Goal: Task Accomplishment & Management: Manage account settings

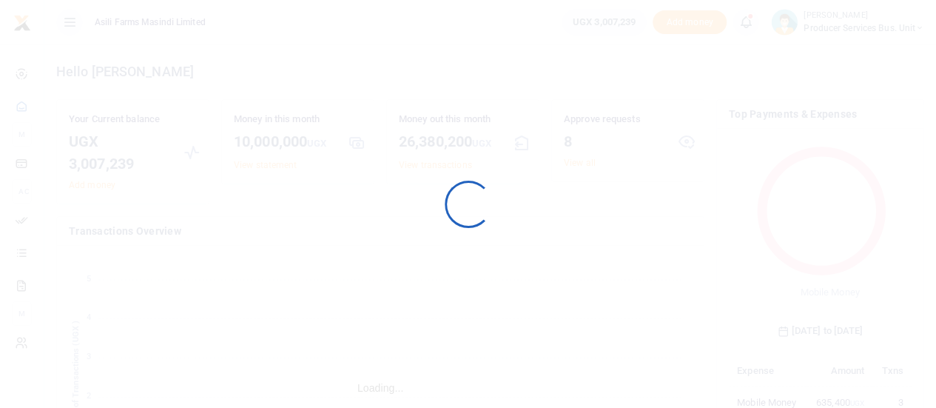
scroll to position [196, 172]
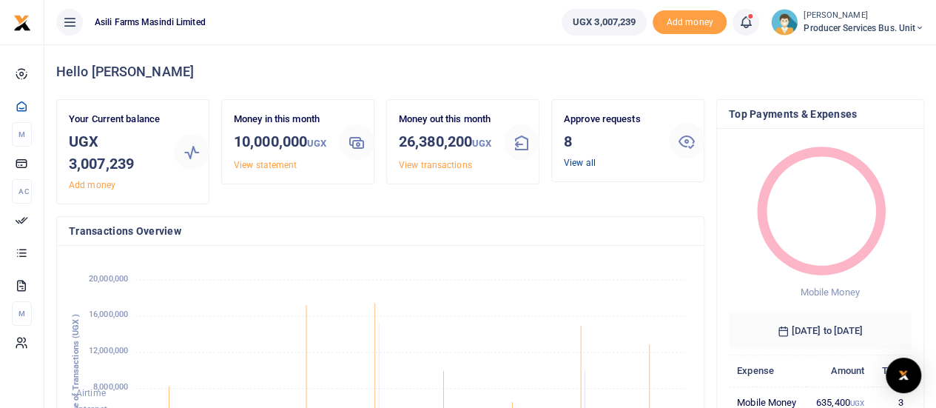
click at [582, 164] on link "View all" at bounding box center [580, 163] width 32 height 10
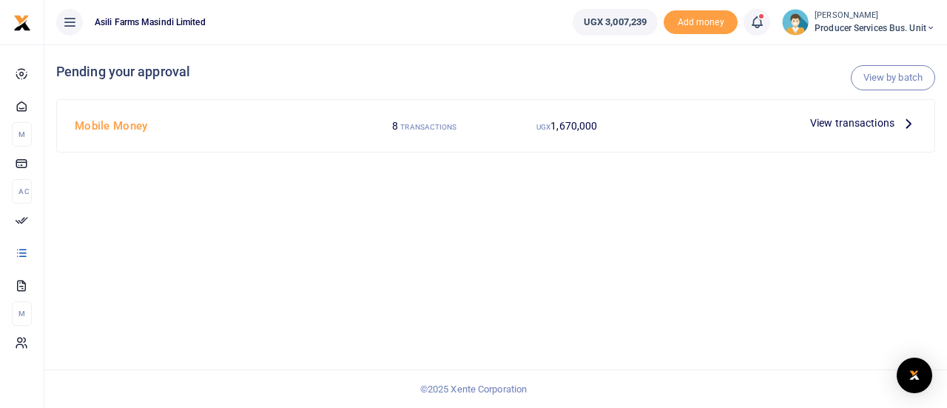
click at [881, 124] on span "View transactions" at bounding box center [852, 123] width 84 height 16
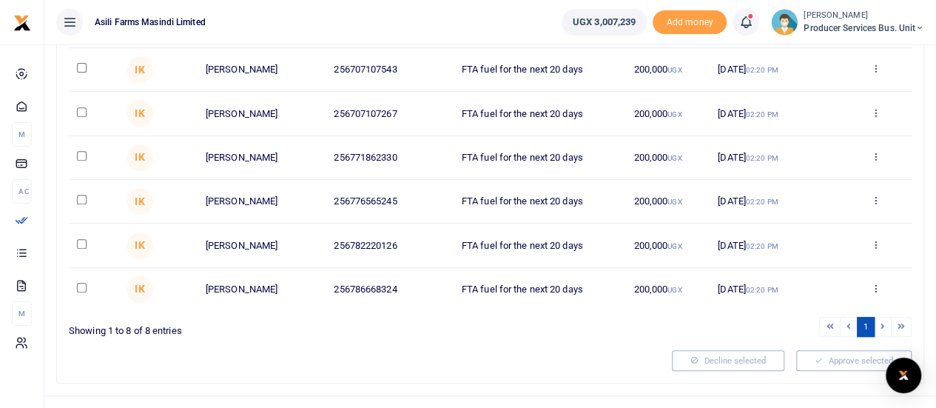
scroll to position [281, 0]
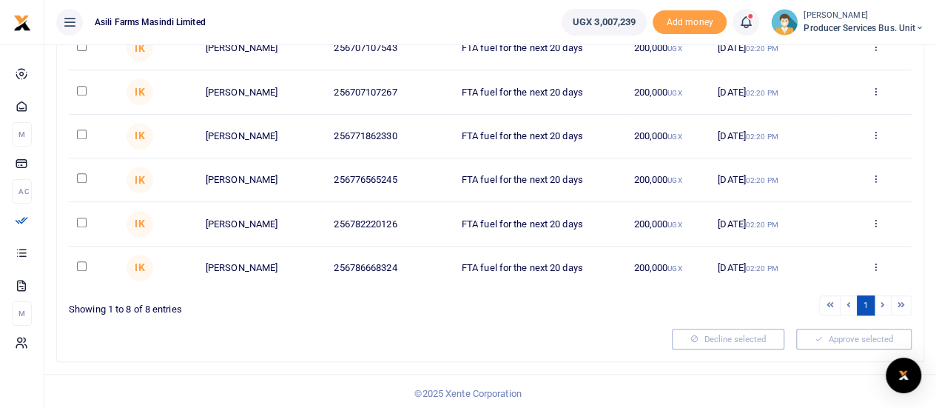
click at [882, 301] on li at bounding box center [883, 305] width 17 height 20
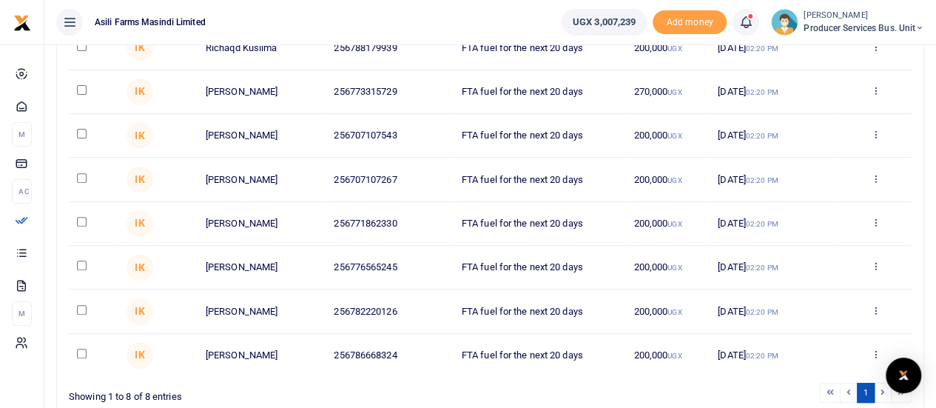
scroll to position [0, 0]
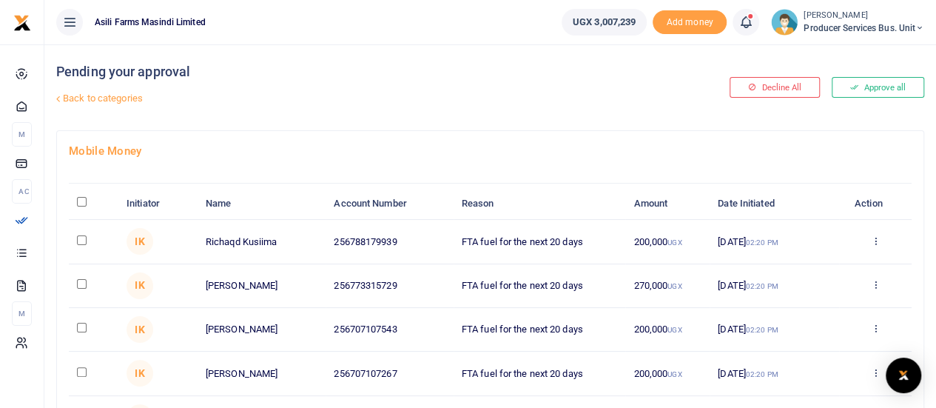
click at [78, 200] on input "\a \a : activate to sort column descending" at bounding box center [82, 202] width 10 height 10
checkbox input "true"
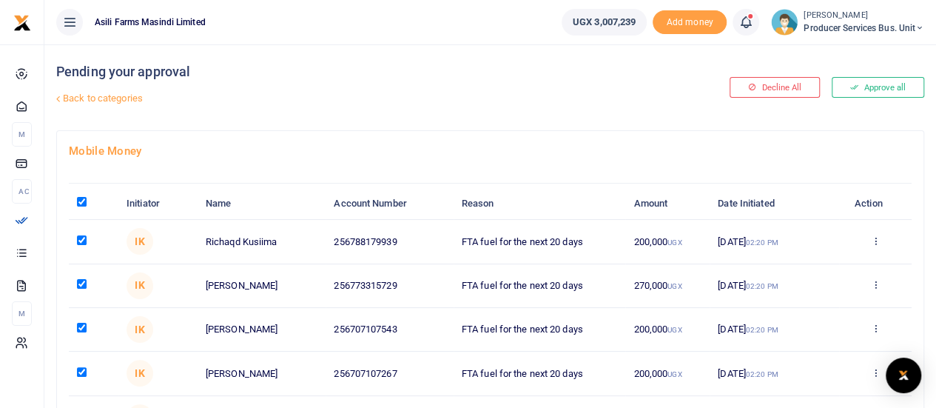
checkbox input "true"
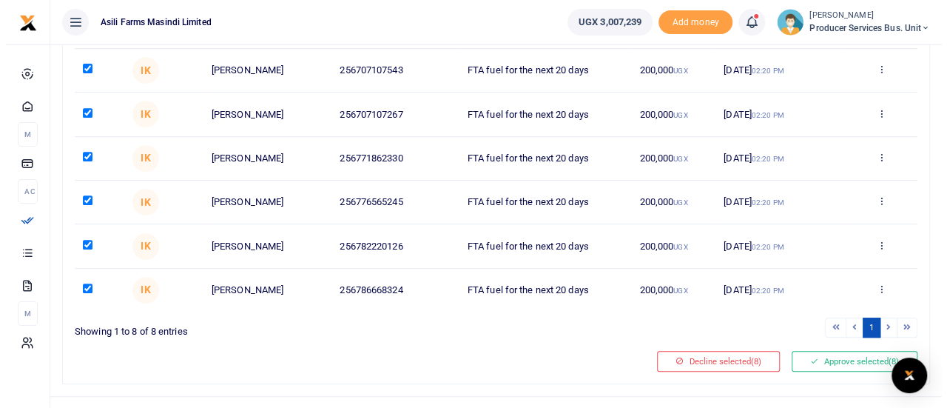
scroll to position [281, 0]
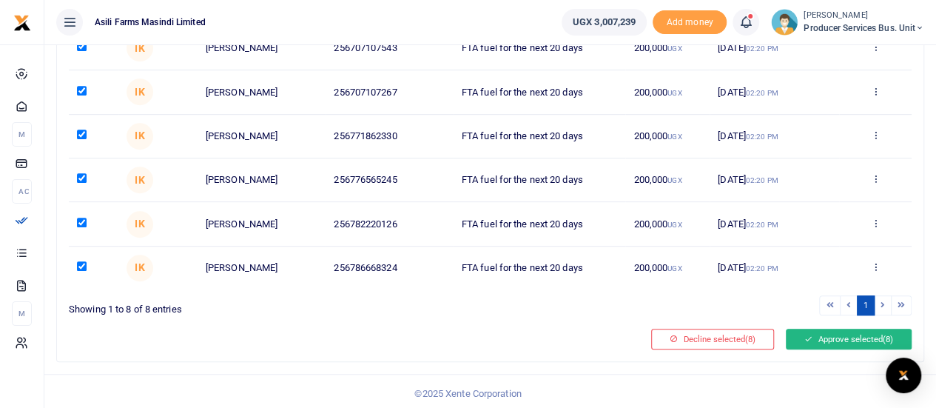
click at [823, 336] on button "Approve selected (8)" at bounding box center [849, 339] width 126 height 21
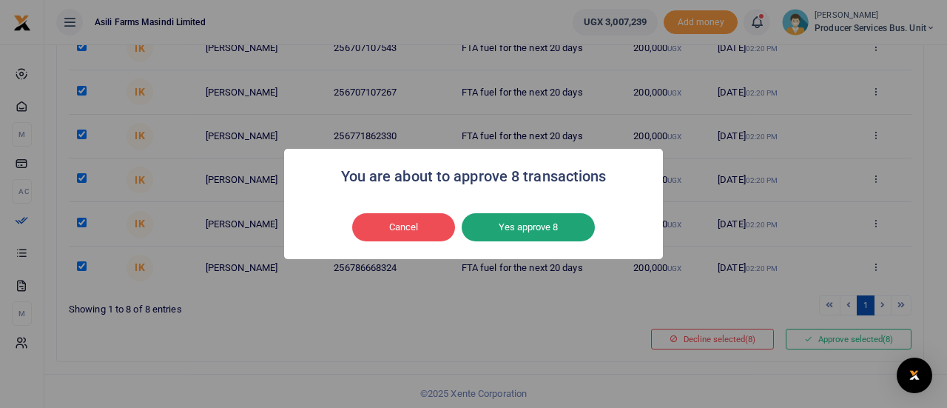
click at [543, 231] on button "Yes approve 8" at bounding box center [528, 227] width 133 height 28
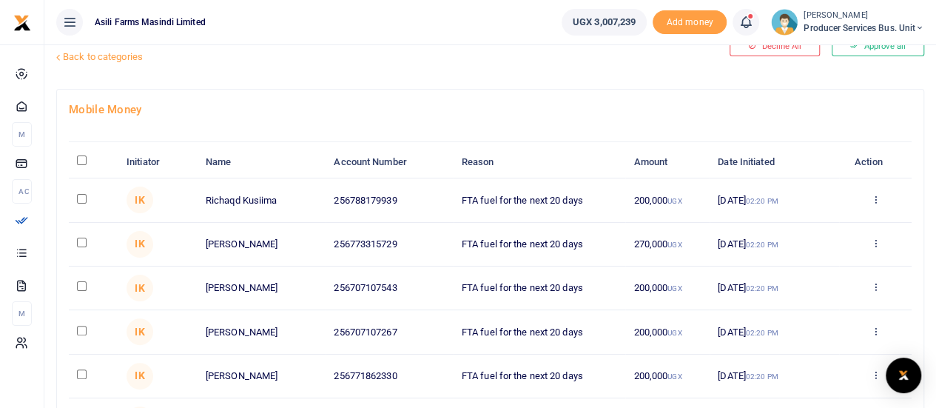
scroll to position [74, 0]
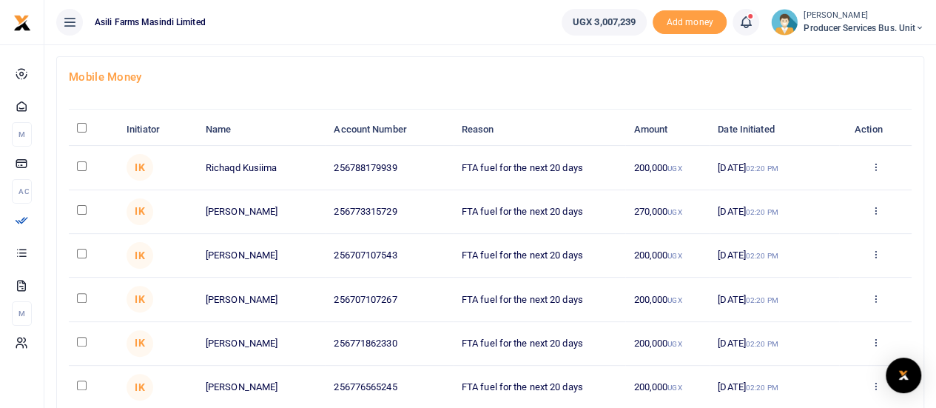
click at [84, 131] on input "\a \a : activate to sort column descending" at bounding box center [82, 128] width 10 height 10
checkbox input "true"
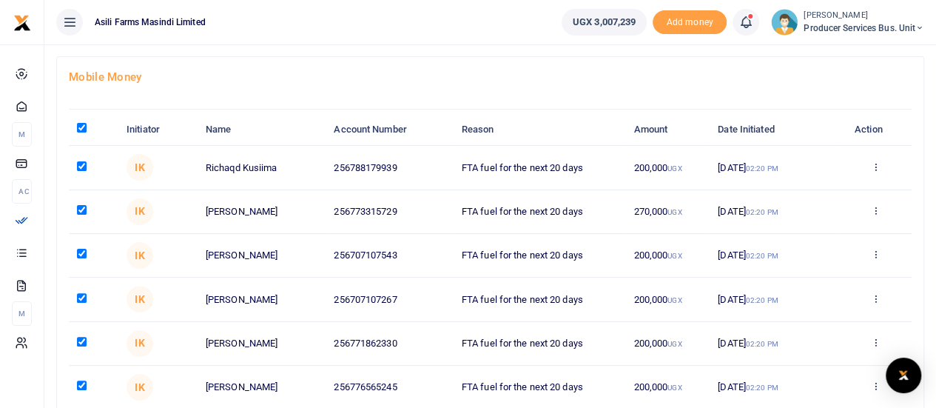
checkbox input "true"
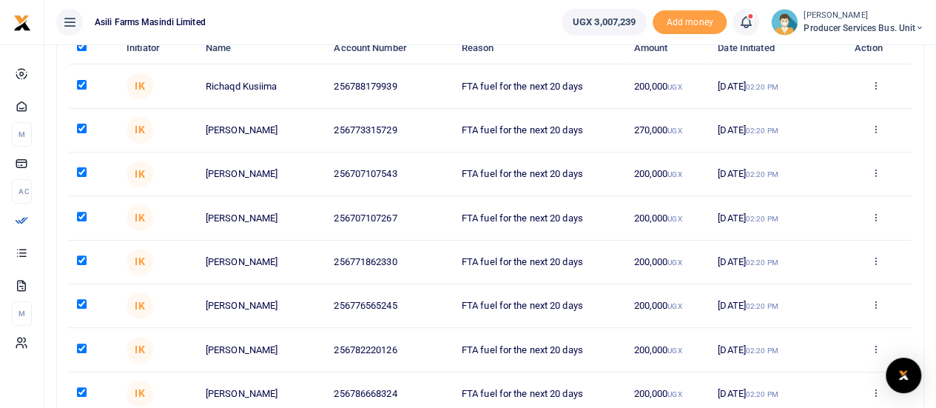
scroll to position [281, 0]
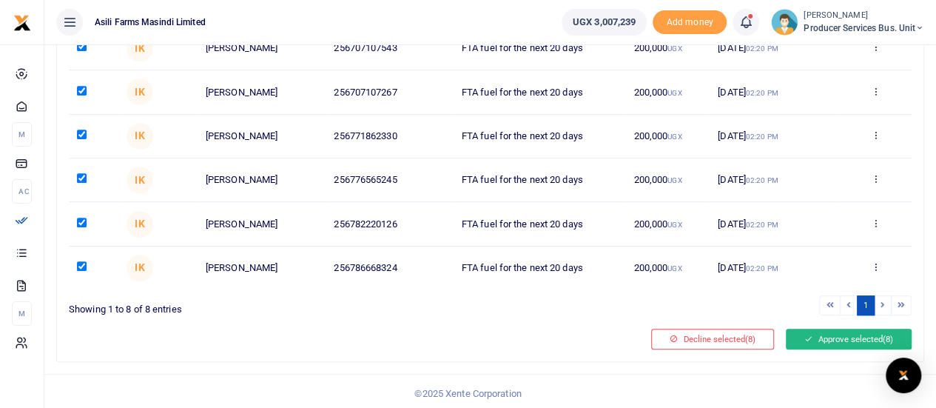
click at [817, 332] on button "Approve selected (8)" at bounding box center [849, 339] width 126 height 21
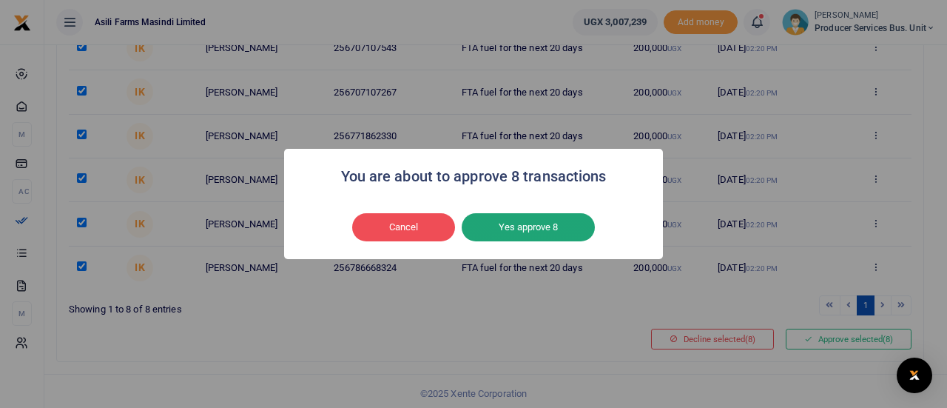
click at [515, 220] on button "Yes approve 8" at bounding box center [528, 227] width 133 height 28
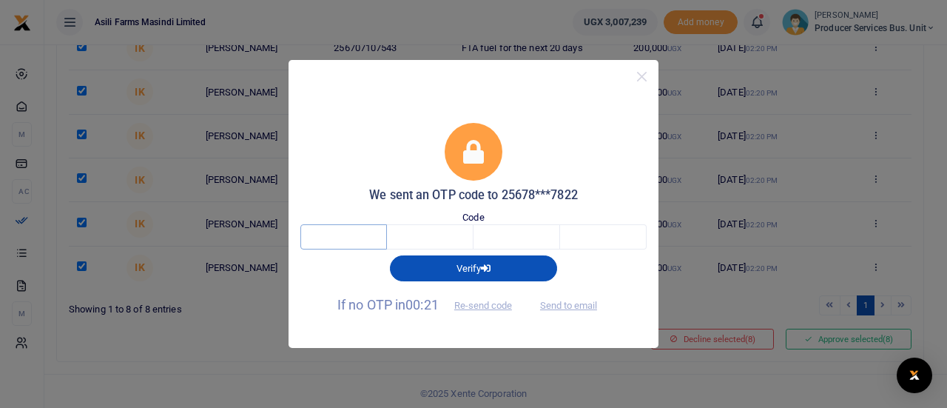
click at [336, 238] on input "text" at bounding box center [344, 236] width 87 height 25
type input "6"
type input "2"
type input "9"
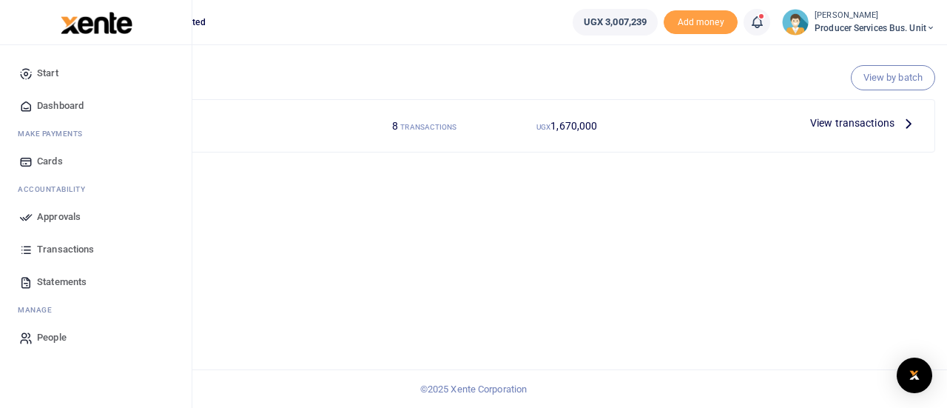
click at [50, 248] on span "Transactions" at bounding box center [65, 249] width 57 height 15
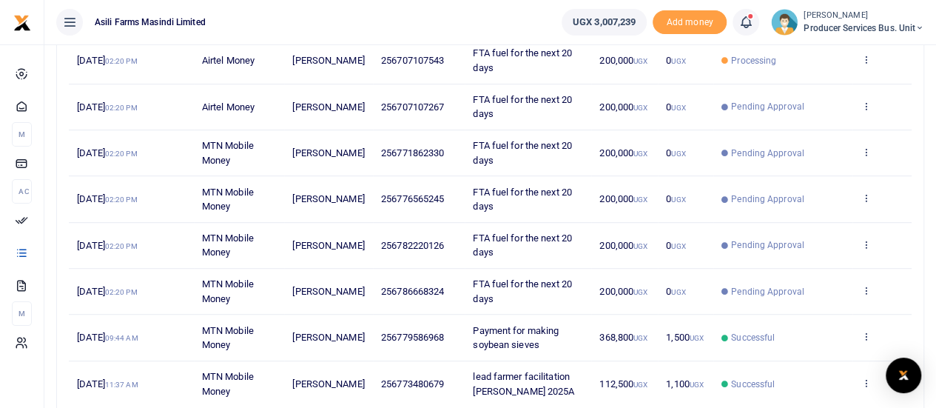
scroll to position [353, 0]
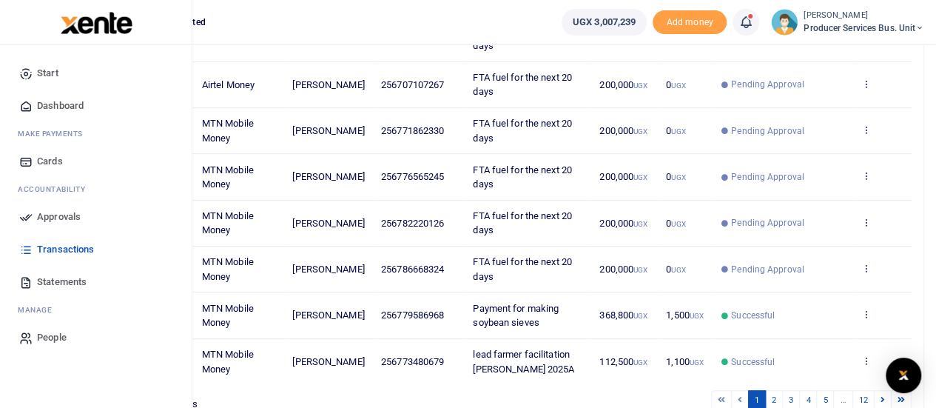
click at [53, 217] on span "Approvals" at bounding box center [59, 216] width 44 height 15
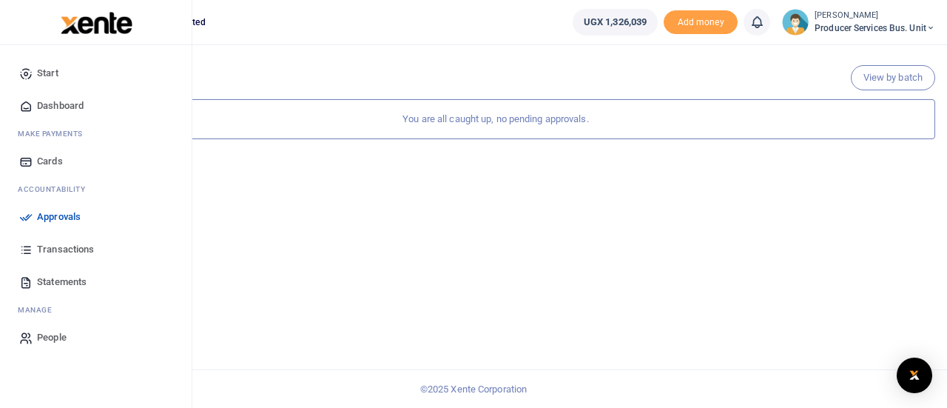
click at [41, 248] on span "Transactions" at bounding box center [65, 249] width 57 height 15
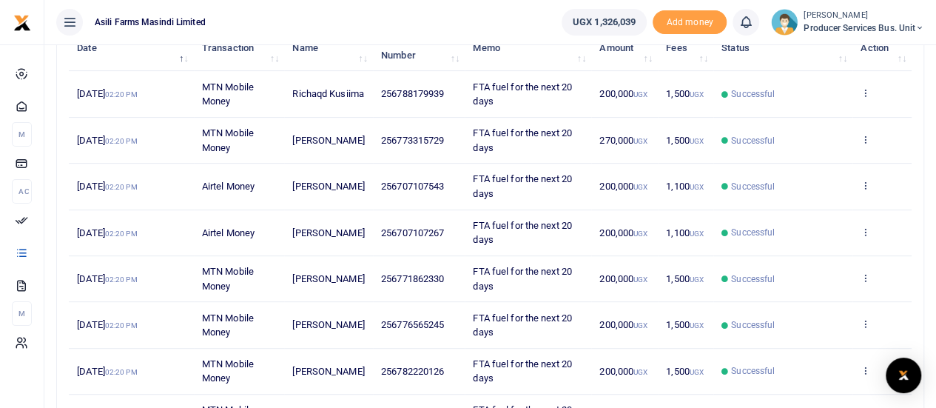
scroll to position [279, 0]
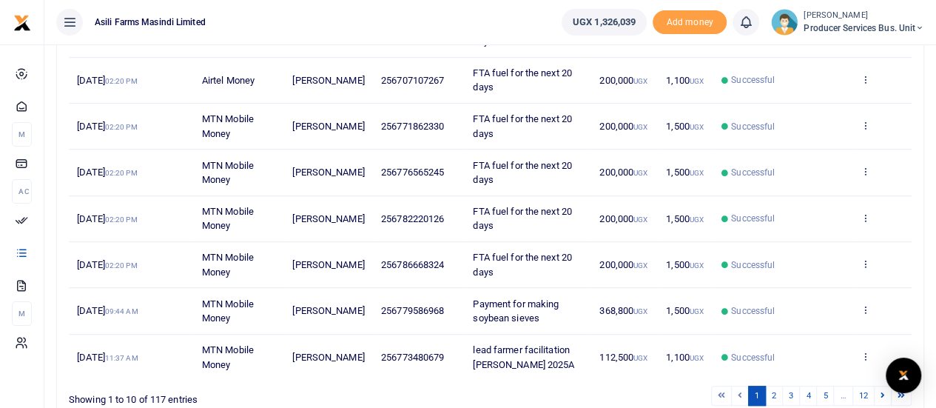
scroll to position [427, 0]
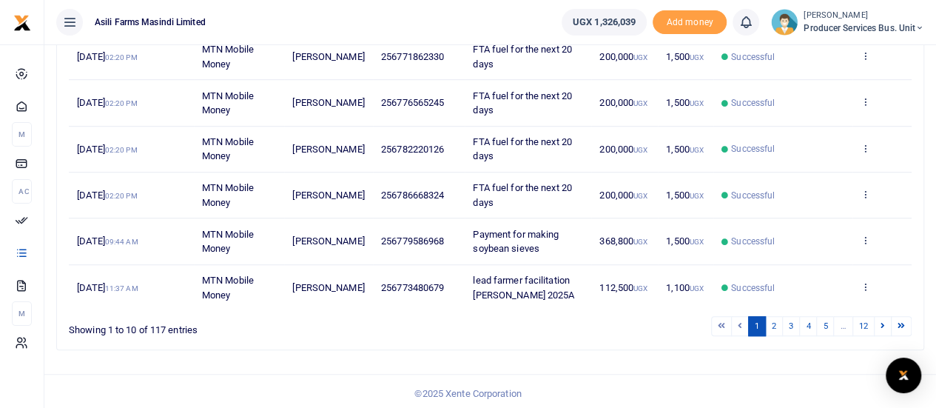
click at [870, 238] on icon at bounding box center [866, 240] width 10 height 10
click at [817, 260] on link "View details" at bounding box center [812, 263] width 117 height 21
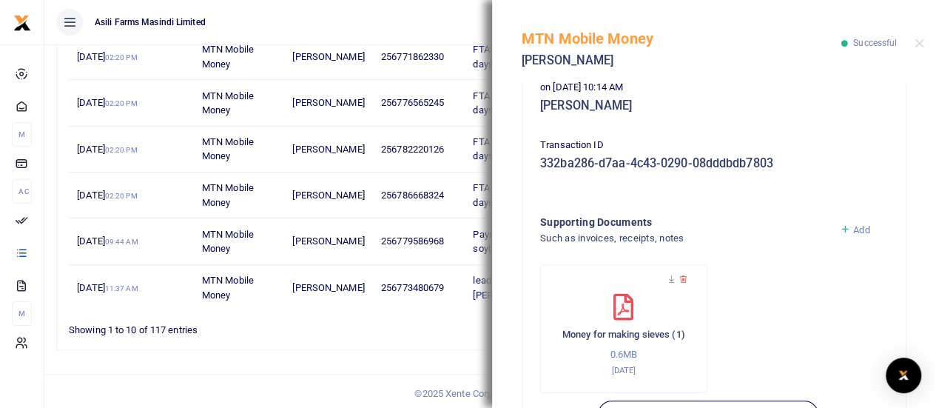
scroll to position [499, 0]
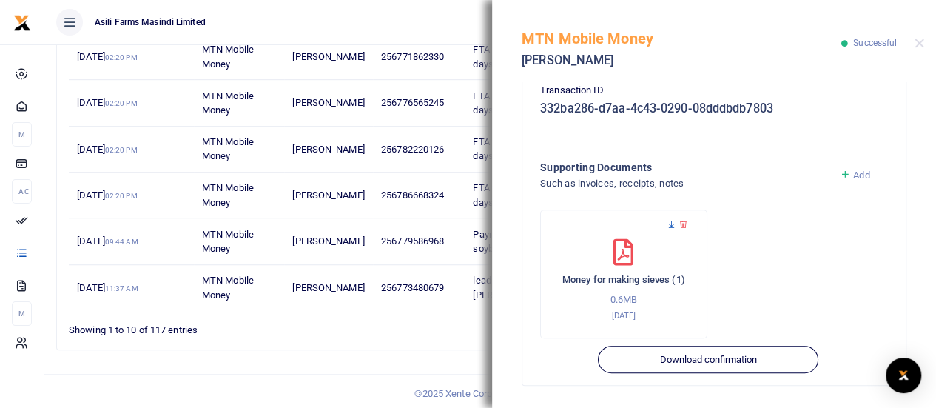
click at [672, 224] on icon at bounding box center [672, 225] width 10 height 10
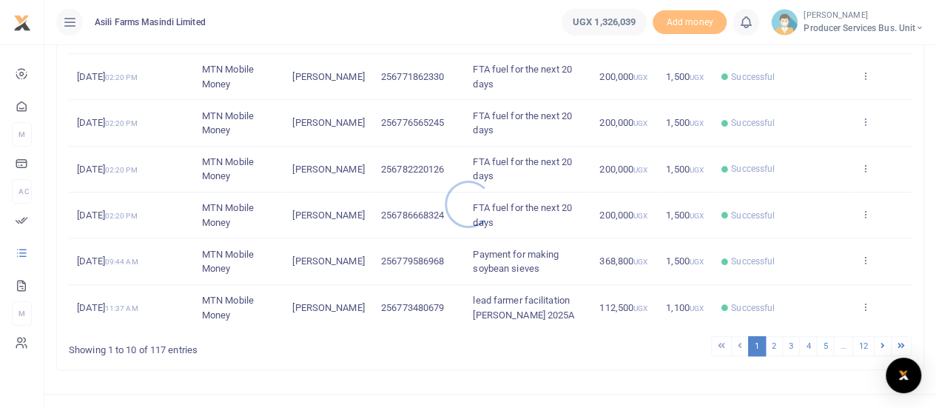
scroll to position [427, 0]
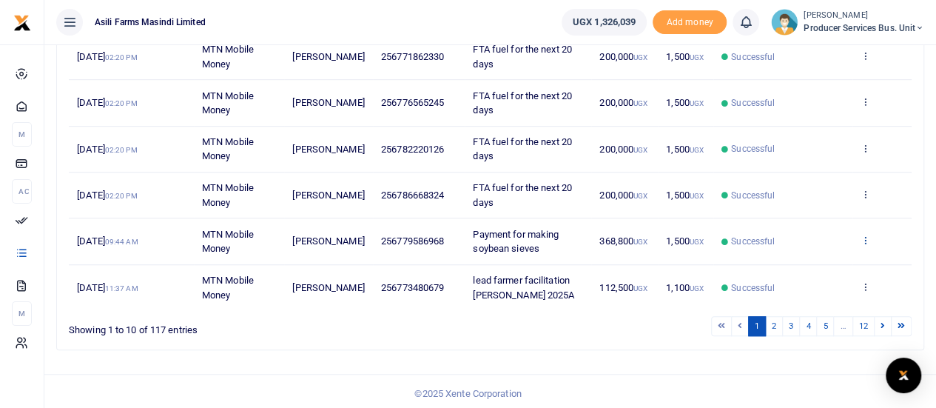
click at [867, 236] on icon at bounding box center [866, 240] width 10 height 10
click at [814, 261] on link "View details" at bounding box center [812, 263] width 117 height 21
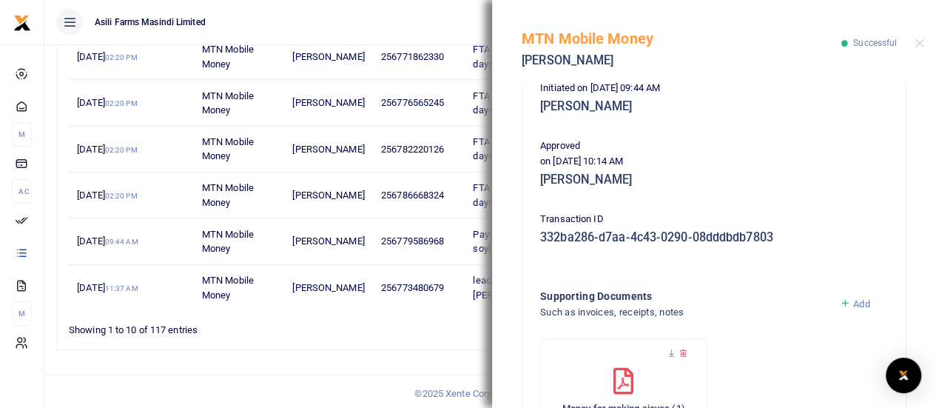
scroll to position [499, 0]
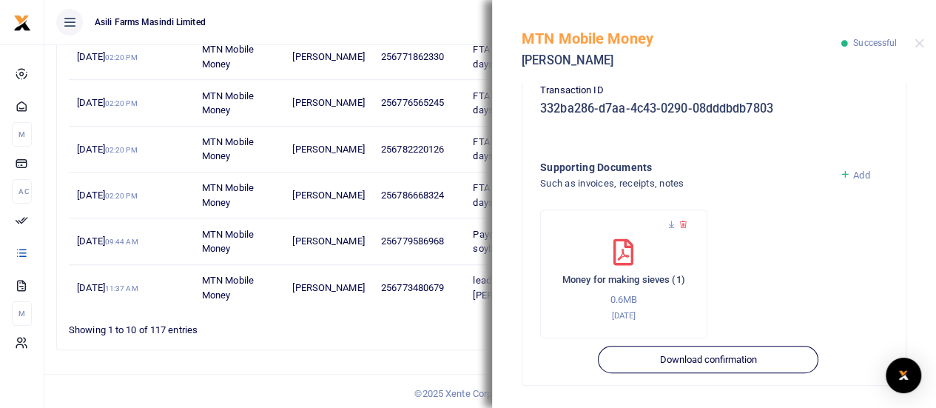
click at [645, 241] on div "Money for making sieves (1) 0.6MB [DATE]" at bounding box center [624, 280] width 136 height 83
click at [671, 226] on icon at bounding box center [672, 225] width 10 height 10
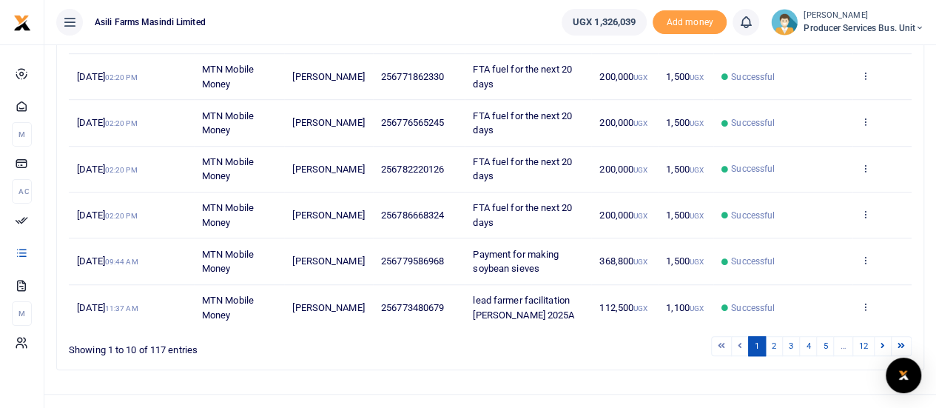
scroll to position [427, 0]
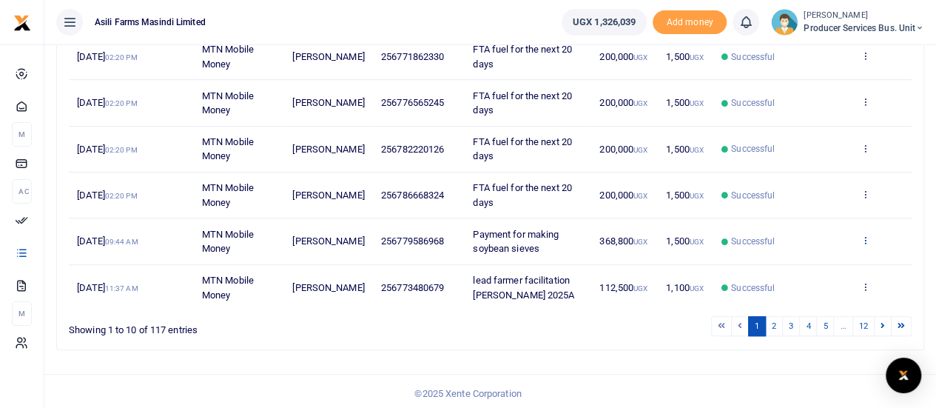
click at [865, 239] on icon at bounding box center [866, 240] width 10 height 10
click at [808, 259] on link "View details" at bounding box center [812, 263] width 117 height 21
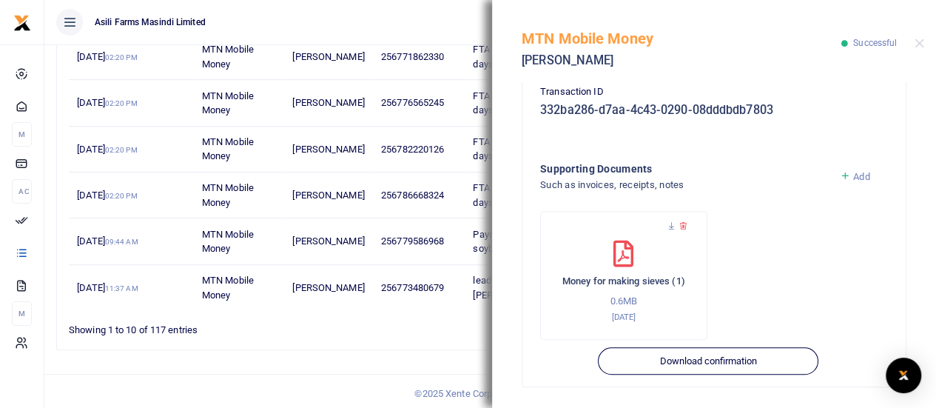
scroll to position [499, 0]
